Goal: Use online tool/utility: Use online tool/utility

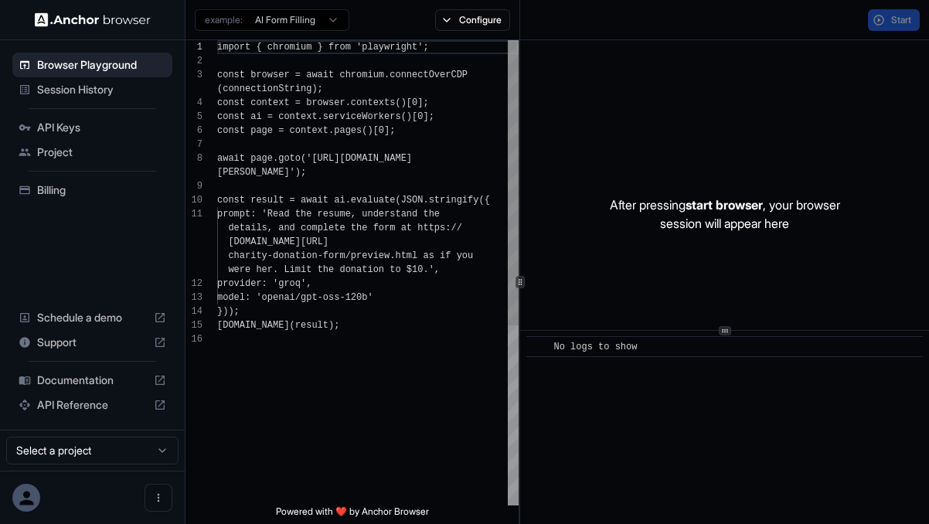
scroll to position [111, 0]
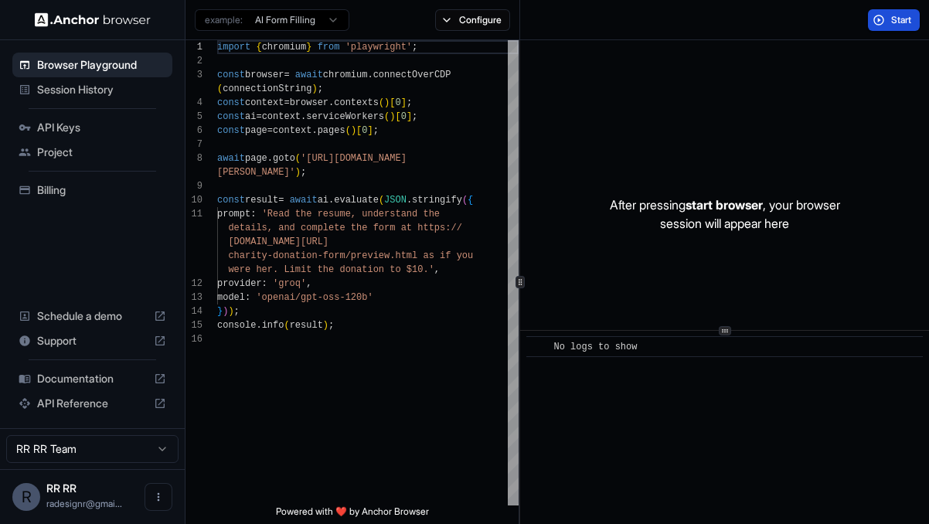
click at [887, 22] on button "Start" at bounding box center [894, 20] width 52 height 22
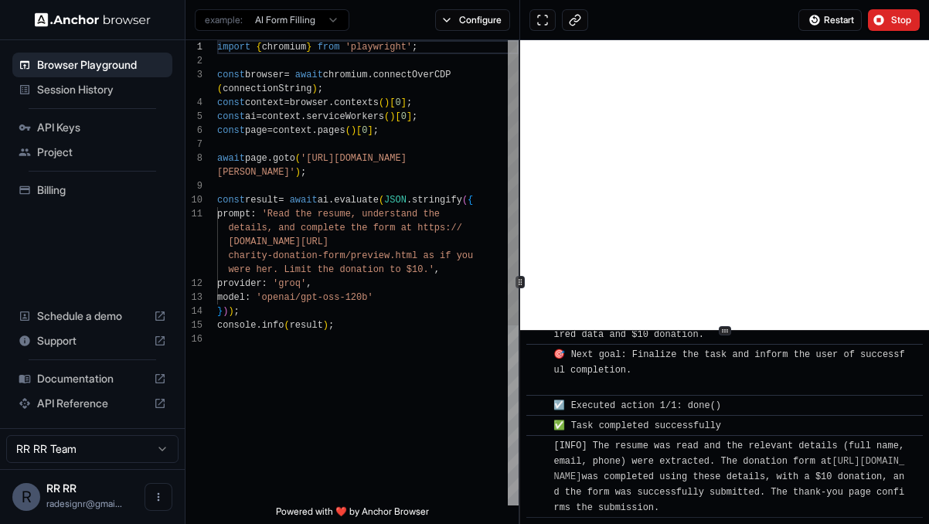
scroll to position [1156, 0]
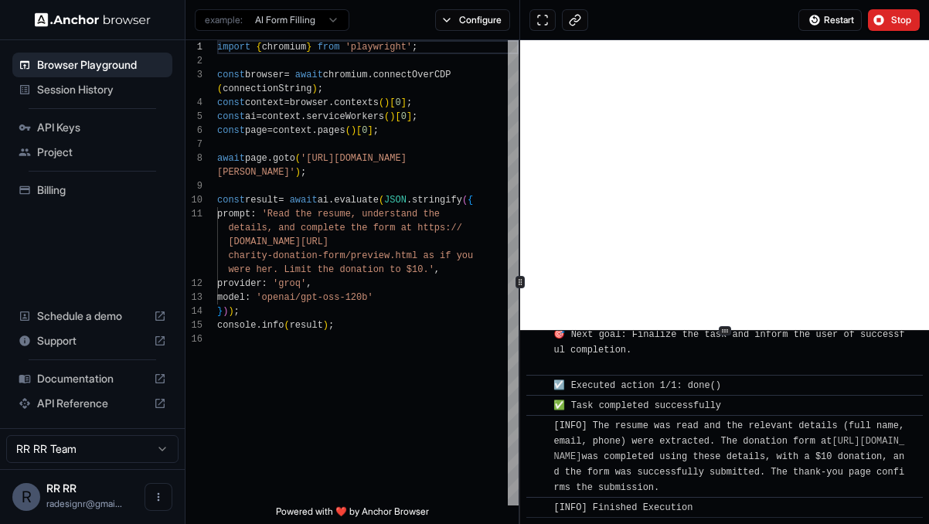
click at [328, 14] on html "Browser Playground Session History API Keys Project Billing Schedule a demo Sup…" at bounding box center [464, 262] width 929 height 524
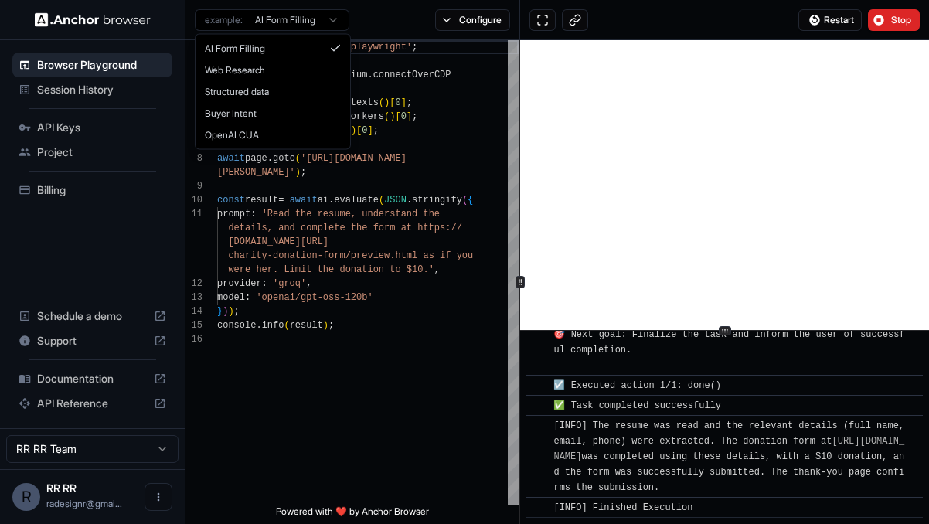
type textarea "**********"
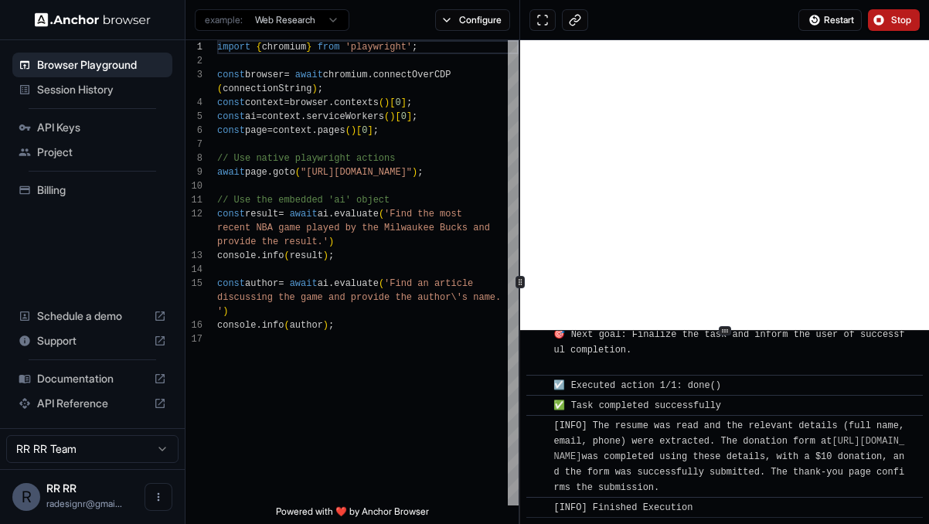
click at [896, 25] on span "Stop" at bounding box center [902, 20] width 22 height 12
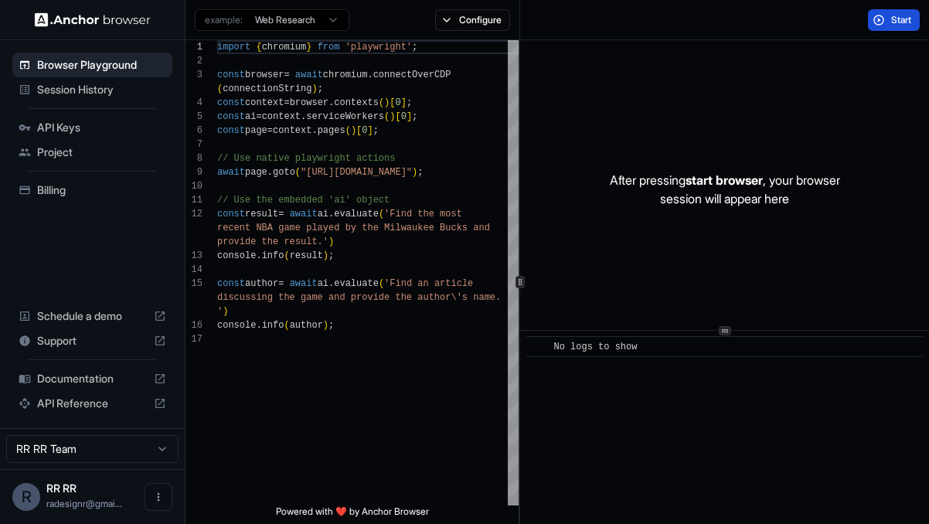
click at [879, 24] on button "Start" at bounding box center [894, 20] width 52 height 22
